Goal: Task Accomplishment & Management: Use online tool/utility

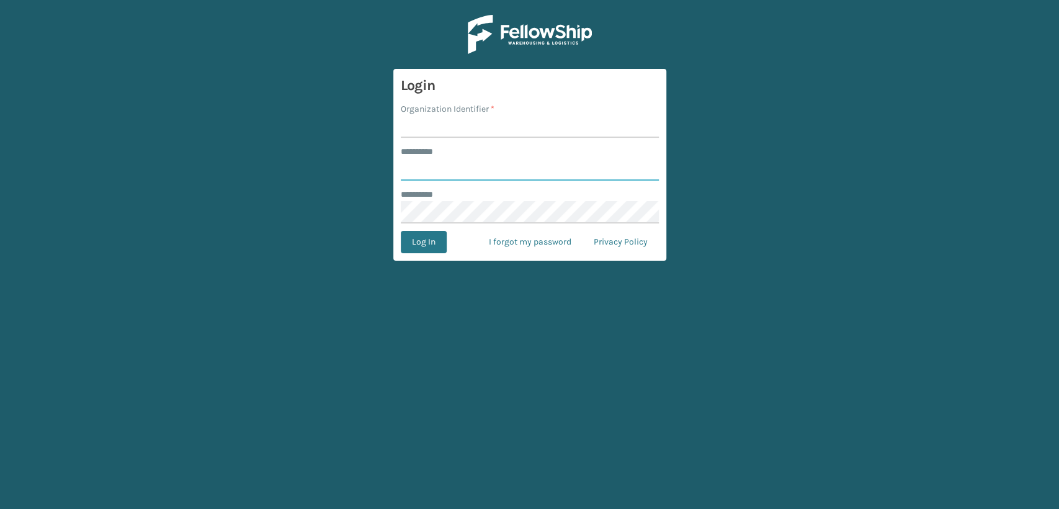
type input "*****"
click at [442, 127] on input "Organization Identifier *" at bounding box center [530, 126] width 258 height 22
type input "Lifestyle"
click at [424, 251] on button "Log In" at bounding box center [424, 242] width 46 height 22
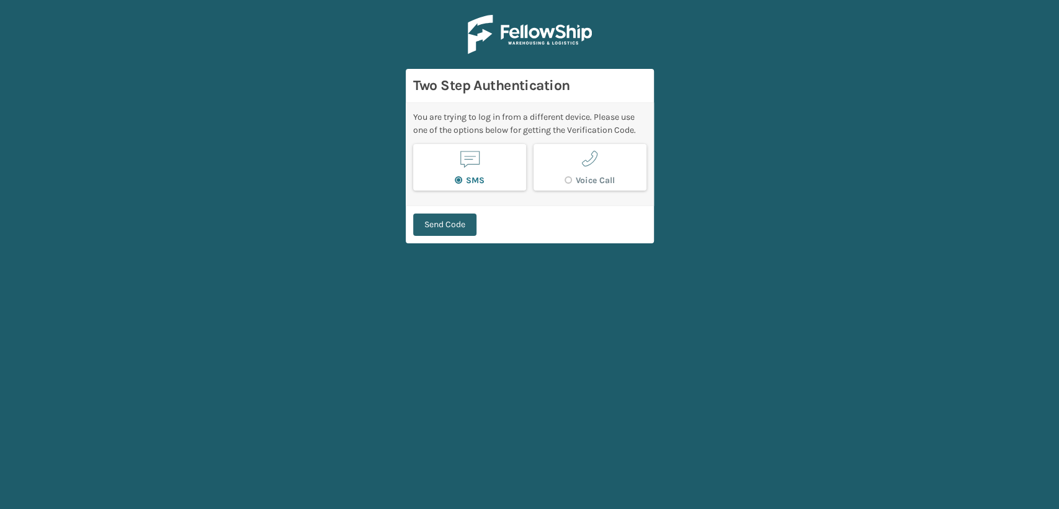
click at [432, 228] on button "Send Code" at bounding box center [444, 224] width 63 height 22
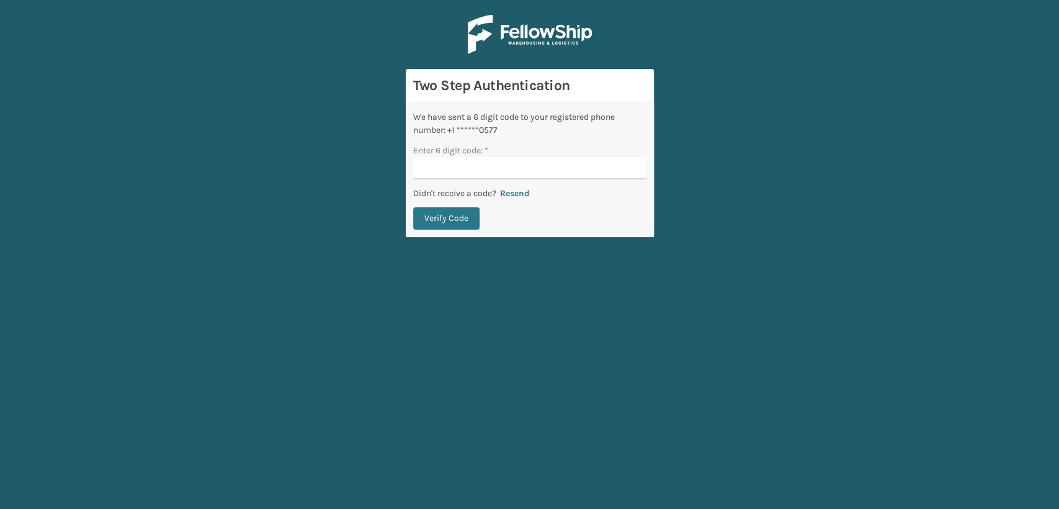
click at [486, 166] on input "Enter 6 digit code: *" at bounding box center [529, 168] width 233 height 22
type input "042959"
click at [445, 215] on button "Verify Code" at bounding box center [446, 218] width 66 height 22
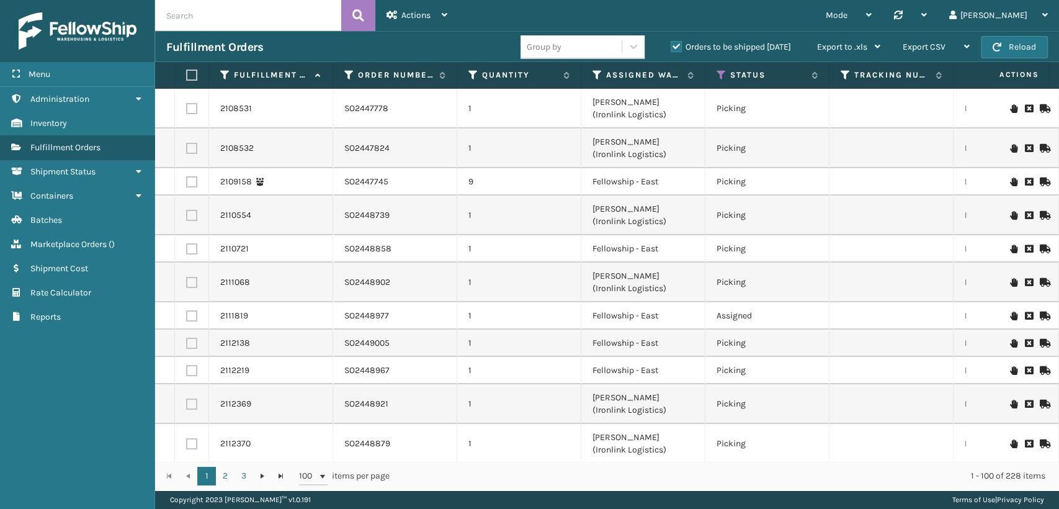
click at [235, 24] on input "text" at bounding box center [248, 15] width 186 height 31
paste input "2WI9I24B"
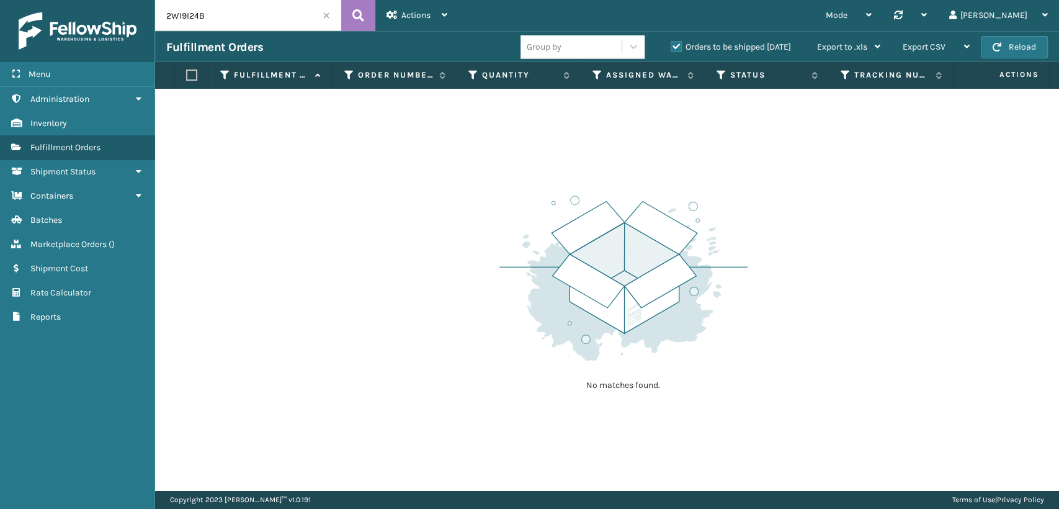
click at [674, 42] on label "Orders to be shipped [DATE]" at bounding box center [731, 47] width 120 height 11
click at [671, 42] on input "Orders to be shipped [DATE]" at bounding box center [671, 44] width 1 height 8
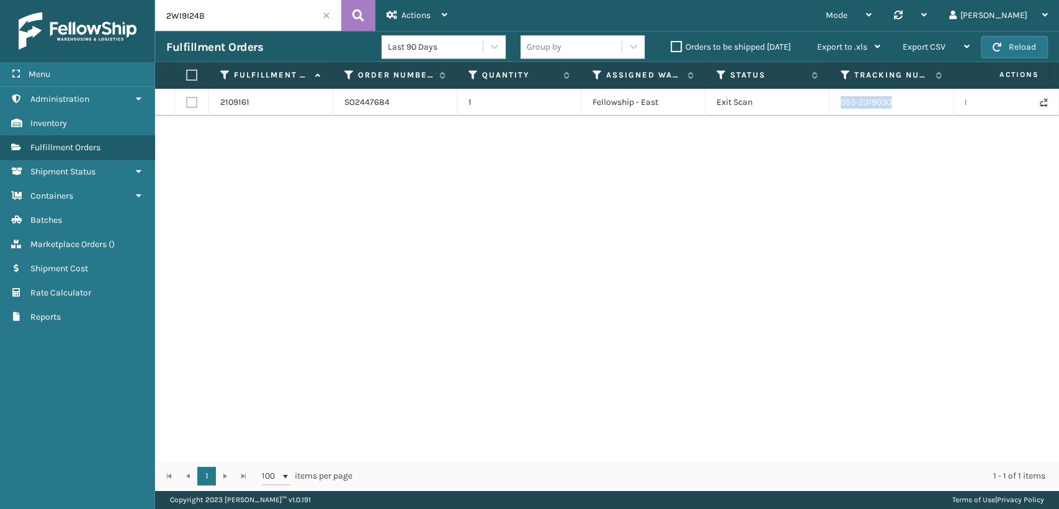
drag, startPoint x: 907, startPoint y: 102, endPoint x: 834, endPoint y: 97, distance: 73.3
click at [834, 97] on td "053-2319030" at bounding box center [891, 102] width 124 height 27
copy td "053-2319030"
drag, startPoint x: 219, startPoint y: 20, endPoint x: 34, endPoint y: 10, distance: 185.8
click at [35, 0] on div "Menu Administration Inventory Fulfillment Orders Shipment Status Containers Bat…" at bounding box center [529, 0] width 1059 height 0
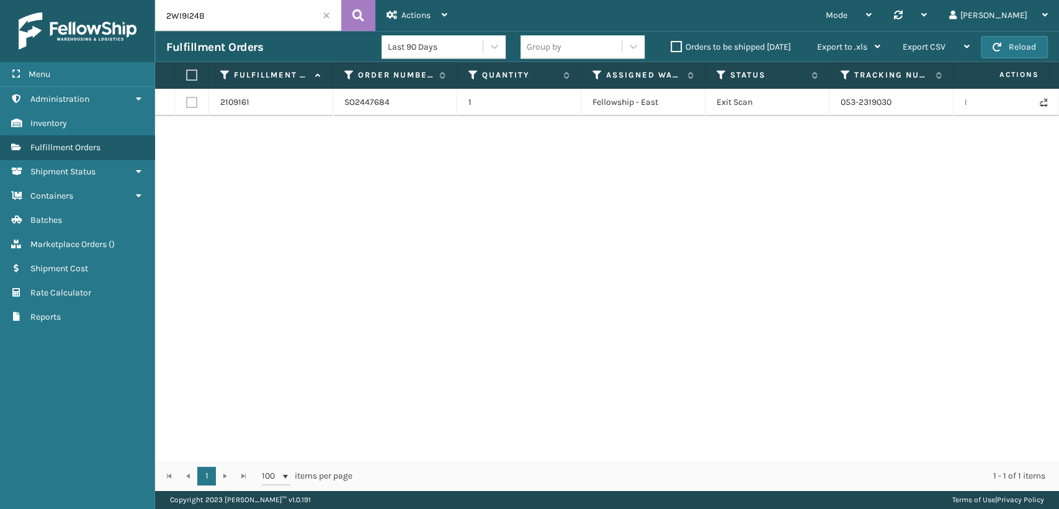
paste input "5L2ERXWC"
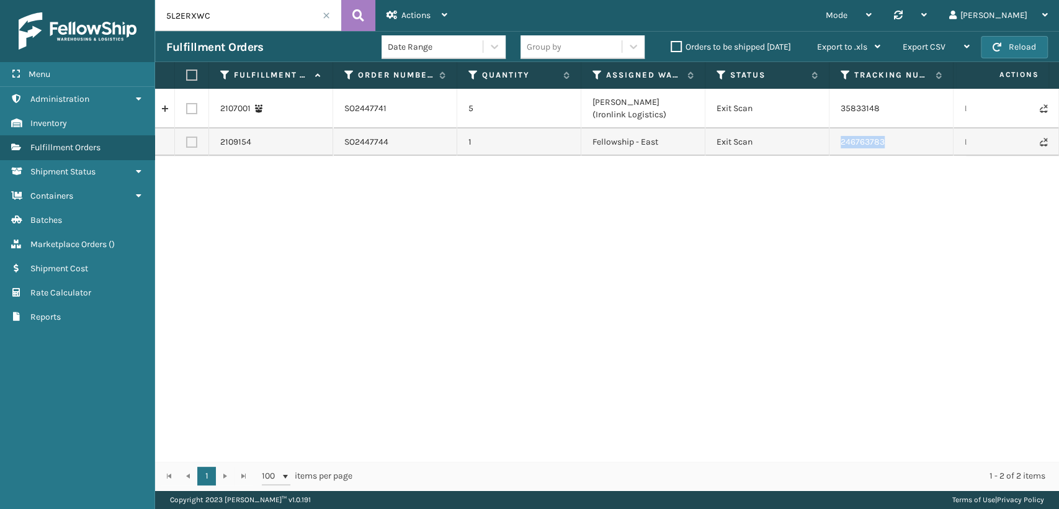
drag, startPoint x: 896, startPoint y: 148, endPoint x: 840, endPoint y: 137, distance: 57.4
click at [840, 137] on td "246763783" at bounding box center [891, 141] width 124 height 27
copy td "246763783"
drag, startPoint x: 280, startPoint y: 11, endPoint x: 0, endPoint y: 40, distance: 282.0
click at [0, 0] on div "Menu Administration Inventory Fulfillment Orders Shipment Status Containers Bat…" at bounding box center [529, 0] width 1059 height 0
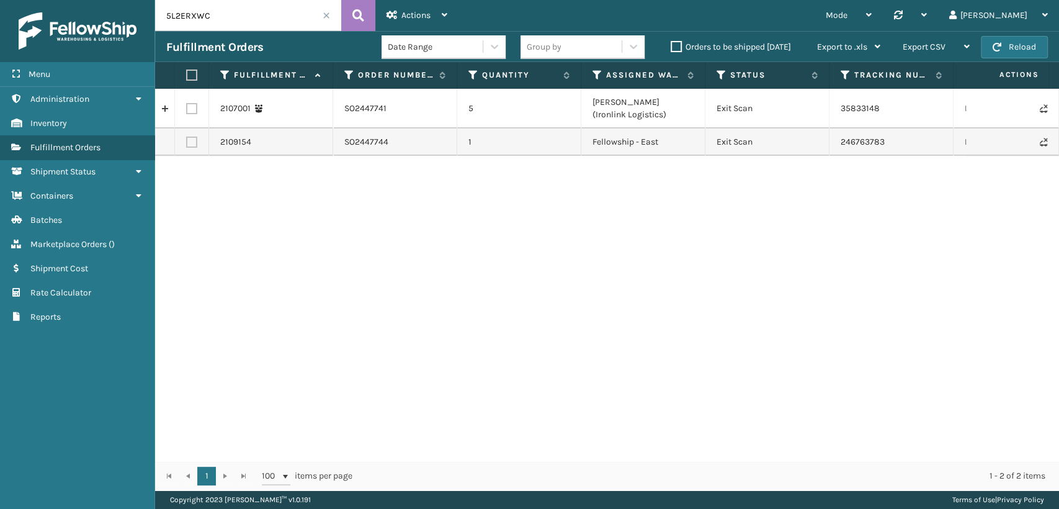
paste input "86NZFR8W"
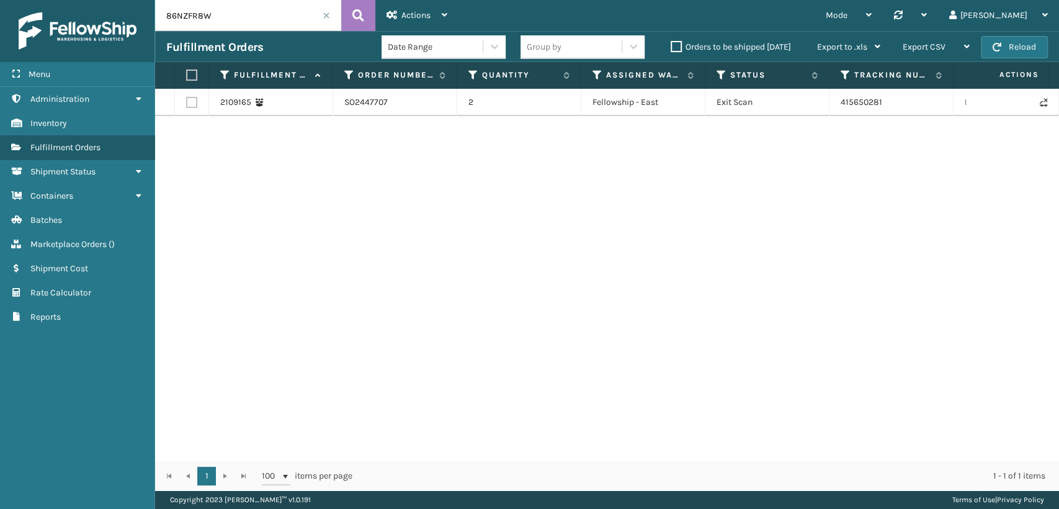
click at [865, 107] on td "415650281" at bounding box center [891, 102] width 124 height 27
copy td "415650281"
drag, startPoint x: 183, startPoint y: 16, endPoint x: 9, endPoint y: 6, distance: 174.6
click at [9, 0] on div "Menu Administration Inventory Fulfillment Orders Shipment Status Containers Bat…" at bounding box center [529, 0] width 1059 height 0
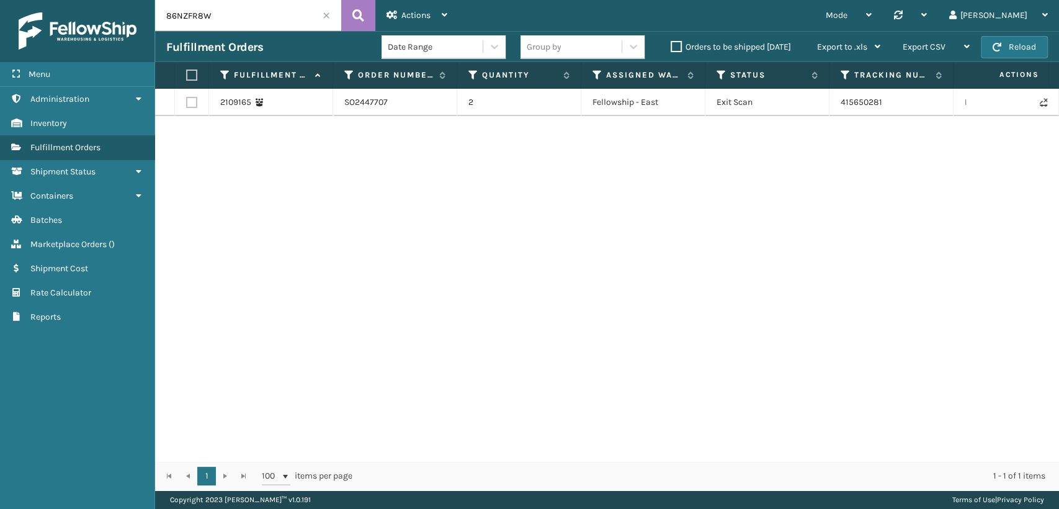
paste input "6P8DM1EK"
click at [830, 109] on td "33833143-7" at bounding box center [891, 109] width 124 height 40
copy td "33833143-7"
drag, startPoint x: 263, startPoint y: 12, endPoint x: 49, endPoint y: 2, distance: 214.2
click at [49, 0] on div "Menu Administration Inventory Fulfillment Orders Shipment Status Containers Bat…" at bounding box center [529, 0] width 1059 height 0
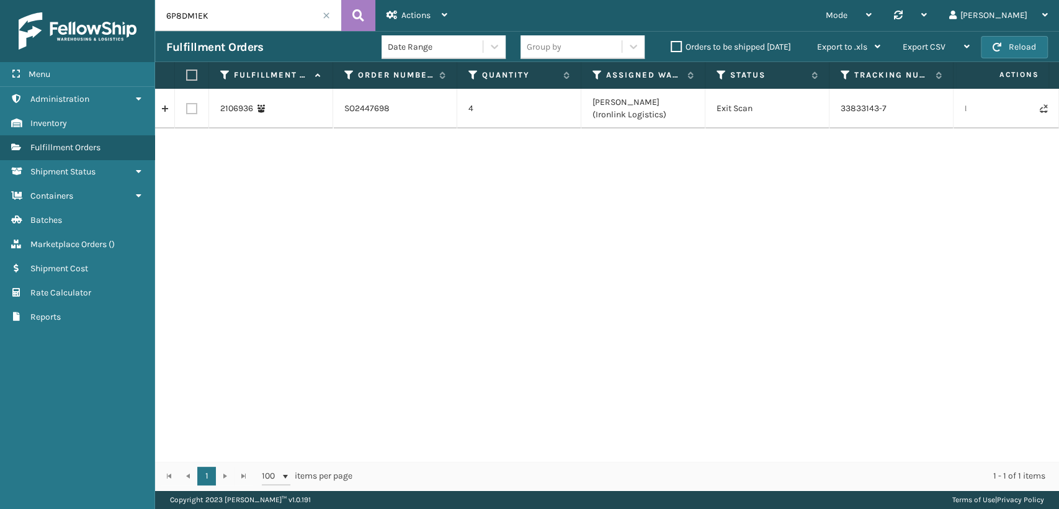
paste input "5P2P4Y3J"
click at [856, 110] on td "311775589" at bounding box center [891, 109] width 124 height 40
copy td "311775589"
drag, startPoint x: 226, startPoint y: 16, endPoint x: 57, endPoint y: 16, distance: 168.8
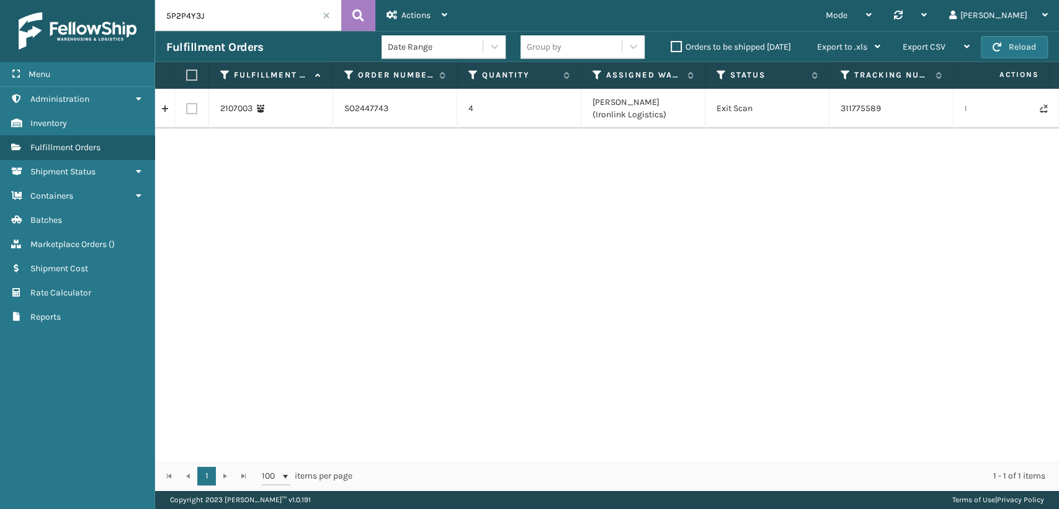
click at [50, 0] on div "Menu Administration Inventory Fulfillment Orders Shipment Status Containers Bat…" at bounding box center [529, 0] width 1059 height 0
paste input "M56NEKL"
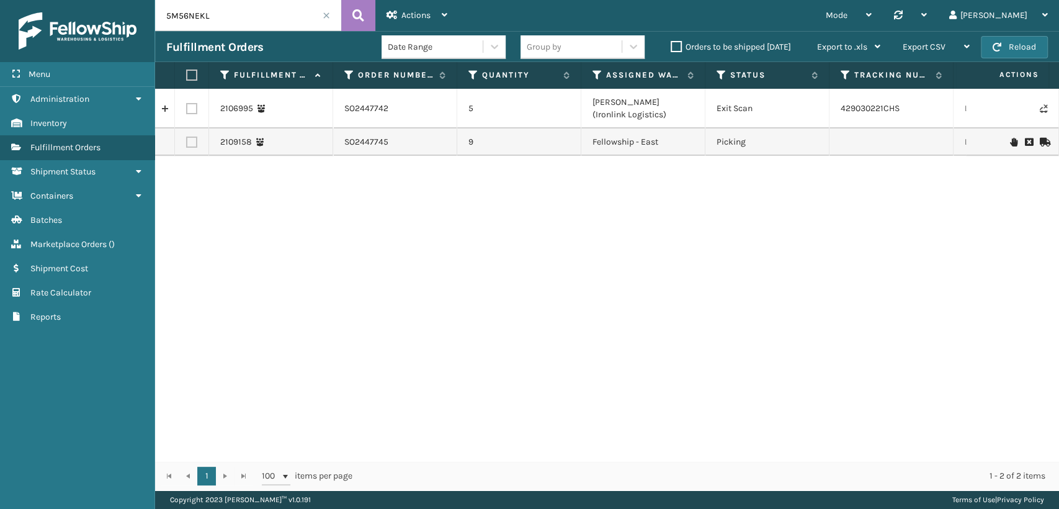
click at [859, 105] on td "429030221CHS" at bounding box center [891, 109] width 124 height 40
copy td "429030221CHS"
drag, startPoint x: 237, startPoint y: 15, endPoint x: 97, endPoint y: 21, distance: 140.4
click at [97, 0] on div "Menu Administration Inventory Fulfillment Orders Shipment Status Containers Bat…" at bounding box center [529, 0] width 1059 height 0
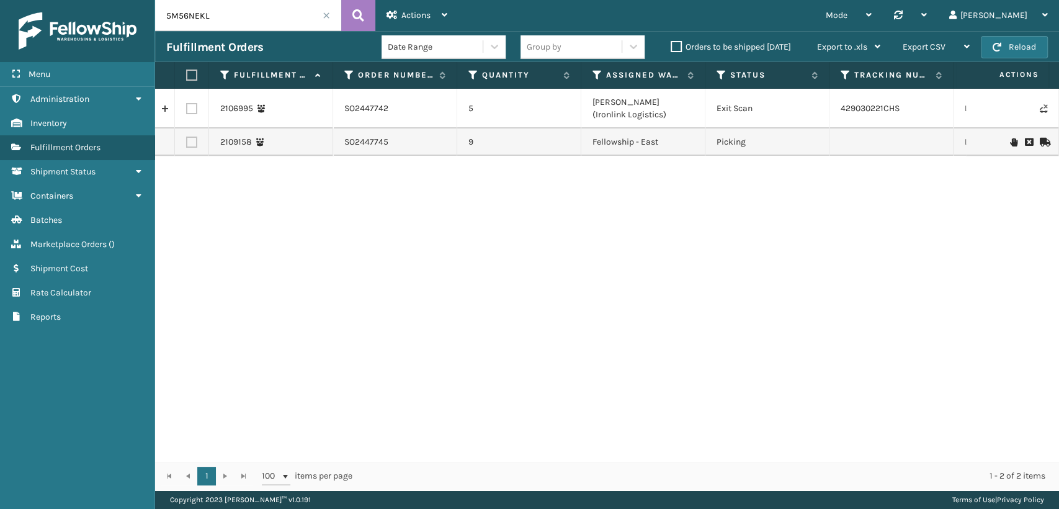
paste input "L2ERXWC"
type input "5L2ERXWC"
drag, startPoint x: 892, startPoint y: 113, endPoint x: 841, endPoint y: 113, distance: 50.3
click at [841, 113] on td "35833148" at bounding box center [891, 109] width 124 height 40
copy td "35833148"
